Goal: Submit feedback/report problem

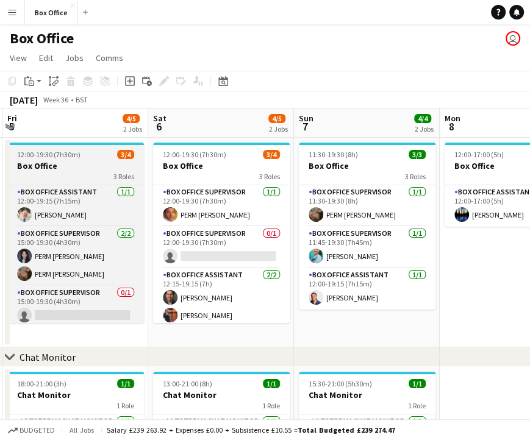
scroll to position [0, 437]
